Goal: Task Accomplishment & Management: Use online tool/utility

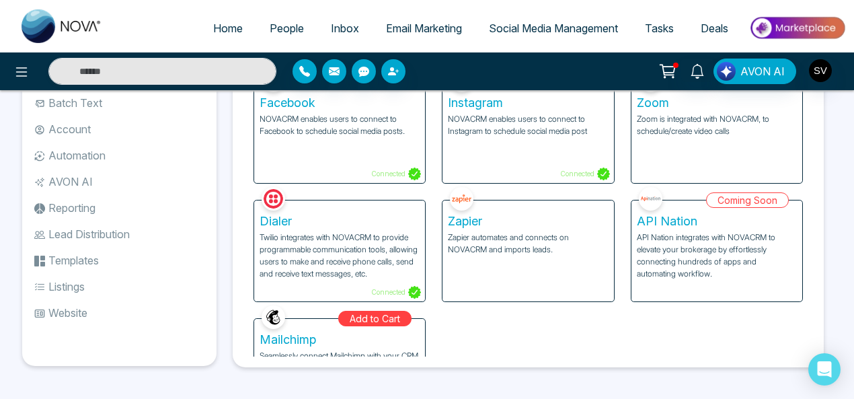
scroll to position [62, 0]
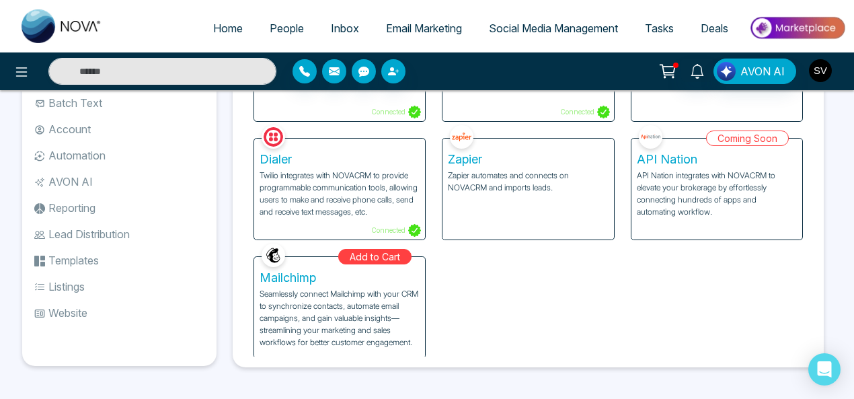
click at [822, 75] on img "button" at bounding box center [819, 70] width 23 height 23
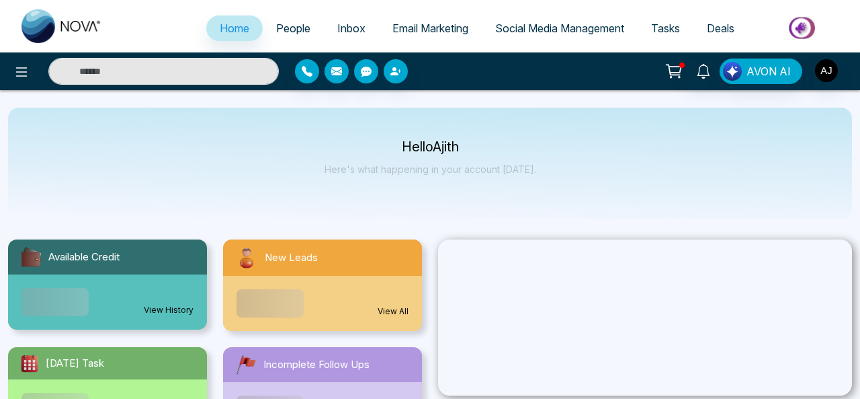
select select "*"
